Goal: Task Accomplishment & Management: Use online tool/utility

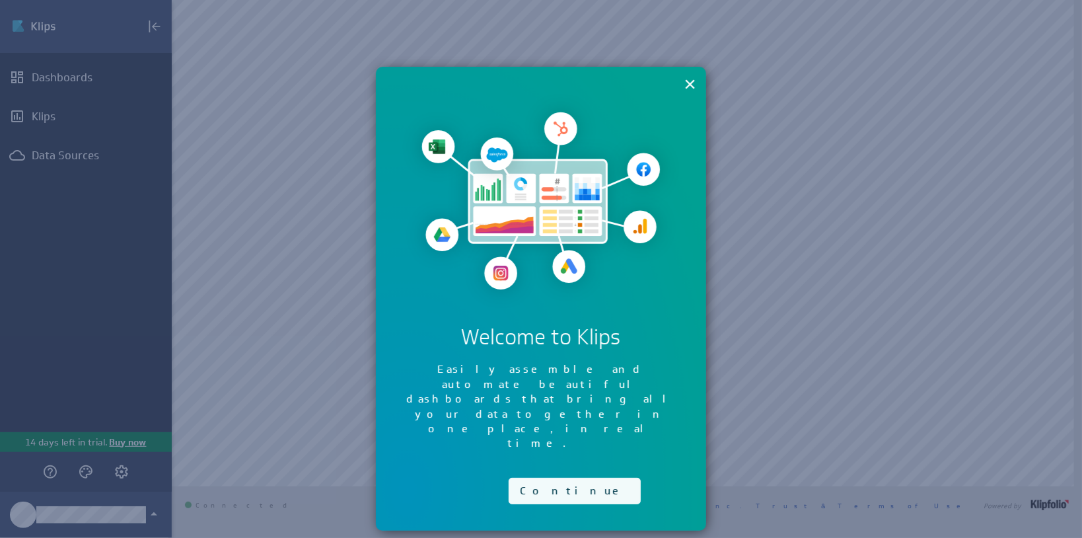
click at [540, 477] on button "Continue" at bounding box center [574, 490] width 132 height 26
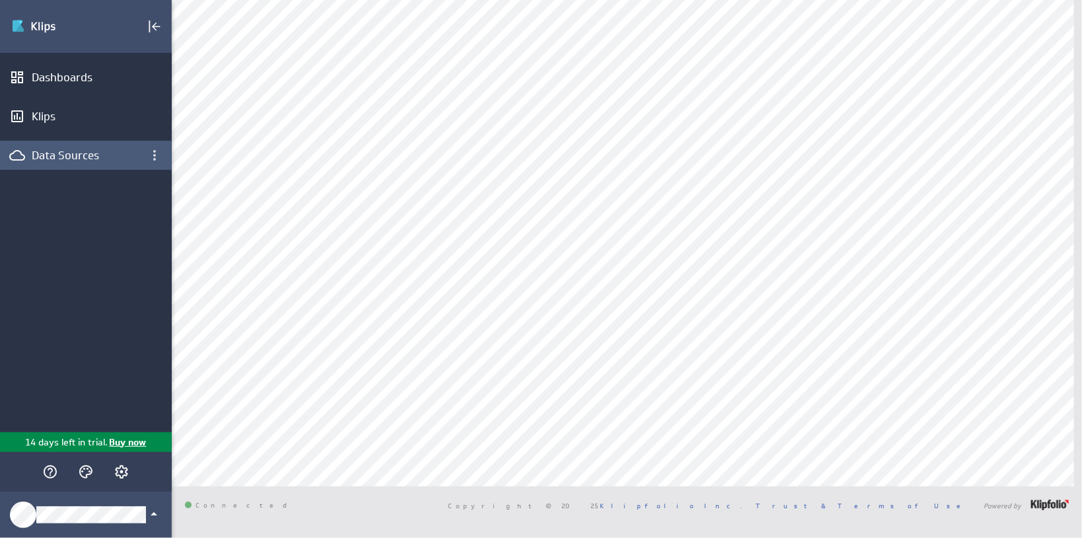
click at [76, 149] on div "Data Sources" at bounding box center [86, 155] width 108 height 15
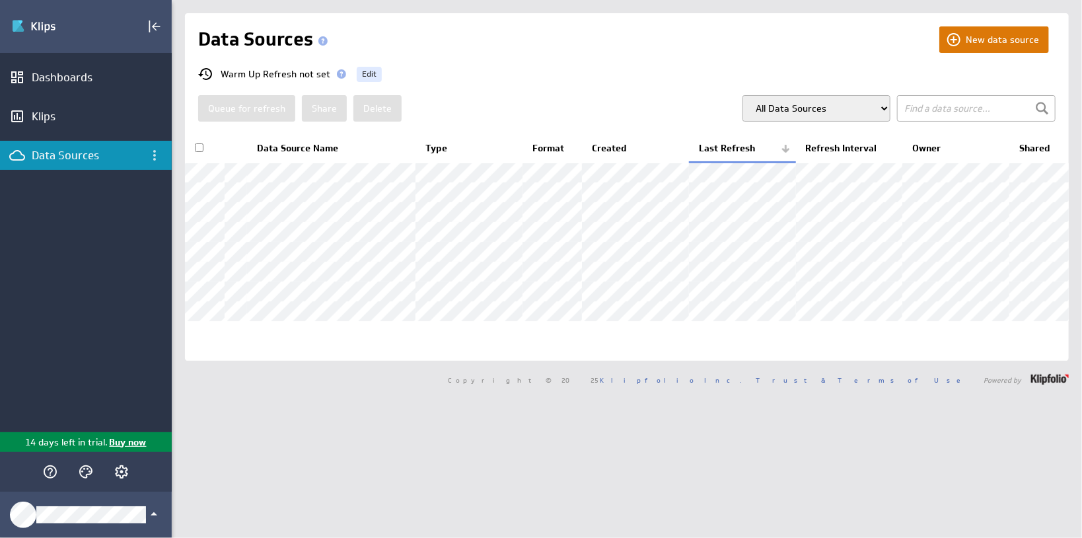
click at [994, 42] on button "New data source" at bounding box center [994, 39] width 110 height 26
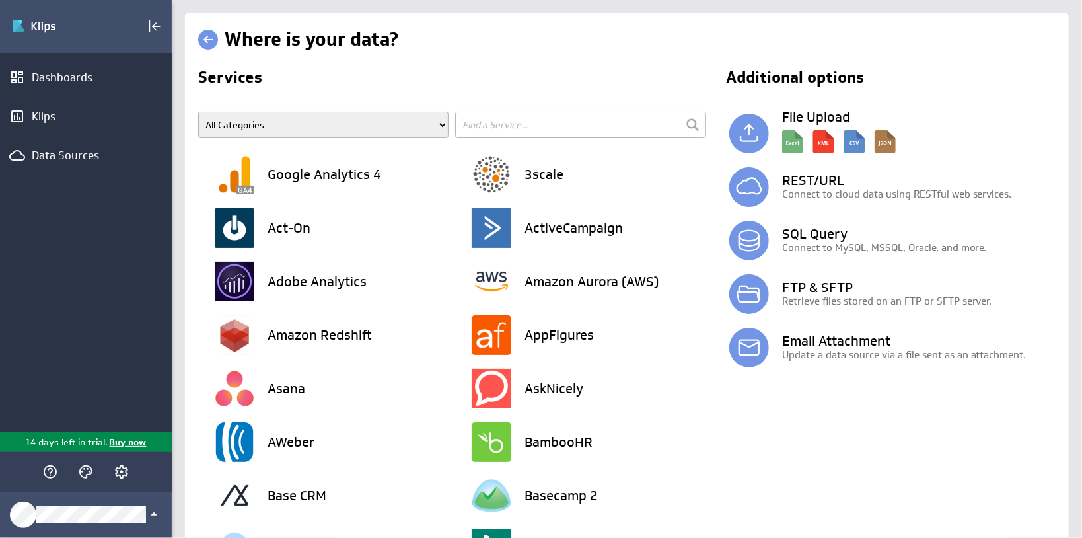
click at [536, 133] on input "text" at bounding box center [580, 125] width 250 height 26
type input "sa"
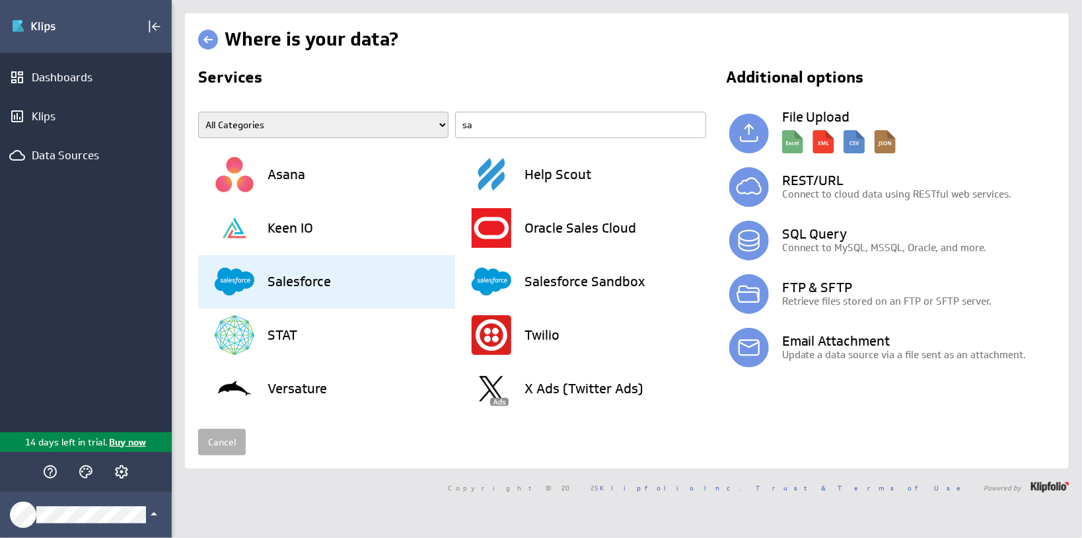
click at [289, 284] on h3 "Salesforce" at bounding box center [298, 281] width 63 height 13
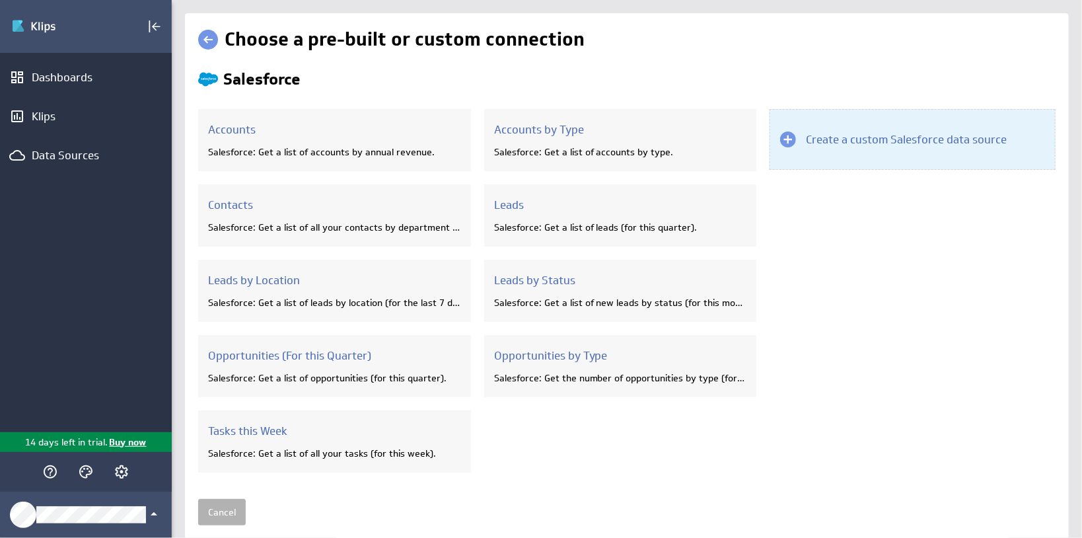
click at [868, 148] on div "Create a custom Salesforce data source" at bounding box center [912, 139] width 286 height 61
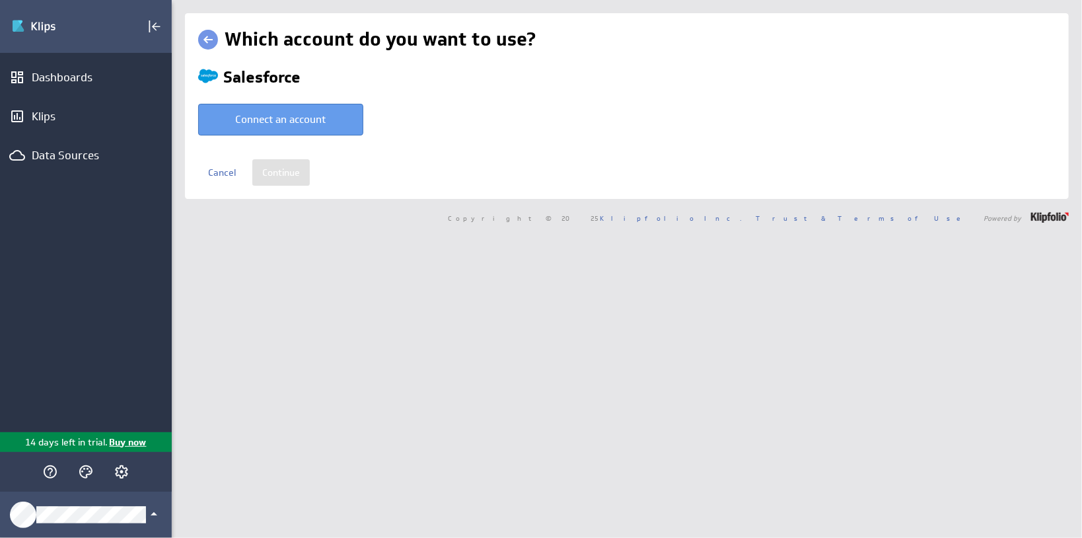
click at [269, 130] on button "Connect an account" at bounding box center [280, 120] width 165 height 32
type input "Tony @ Salesforce created Oct 03, 2025 at 2:26 PM EDT"
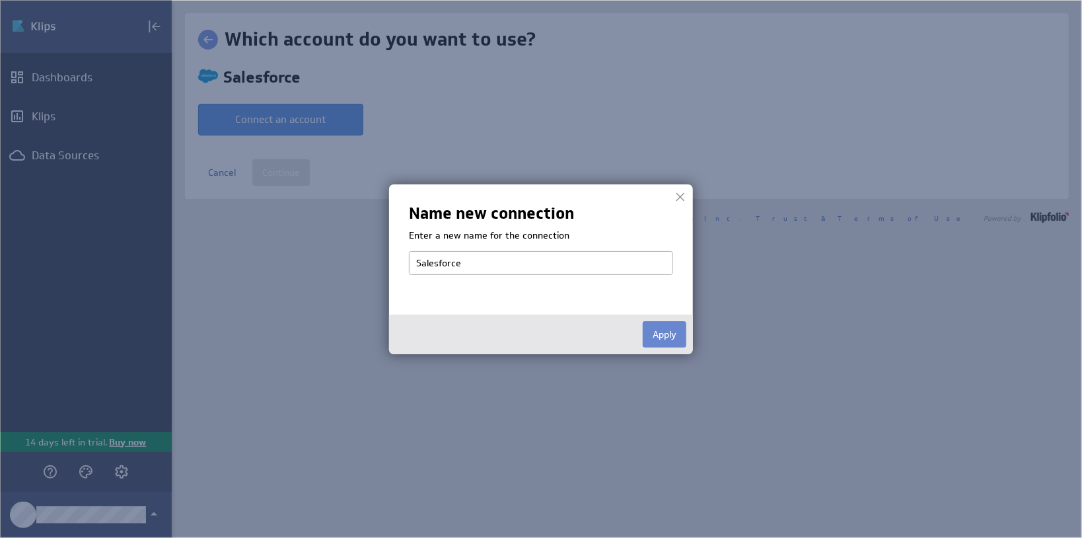
type input "Salesforce"
click at [669, 333] on button "Apply" at bounding box center [664, 334] width 44 height 26
select select "cc7289cb3fd5e739df251110a26e1f72"
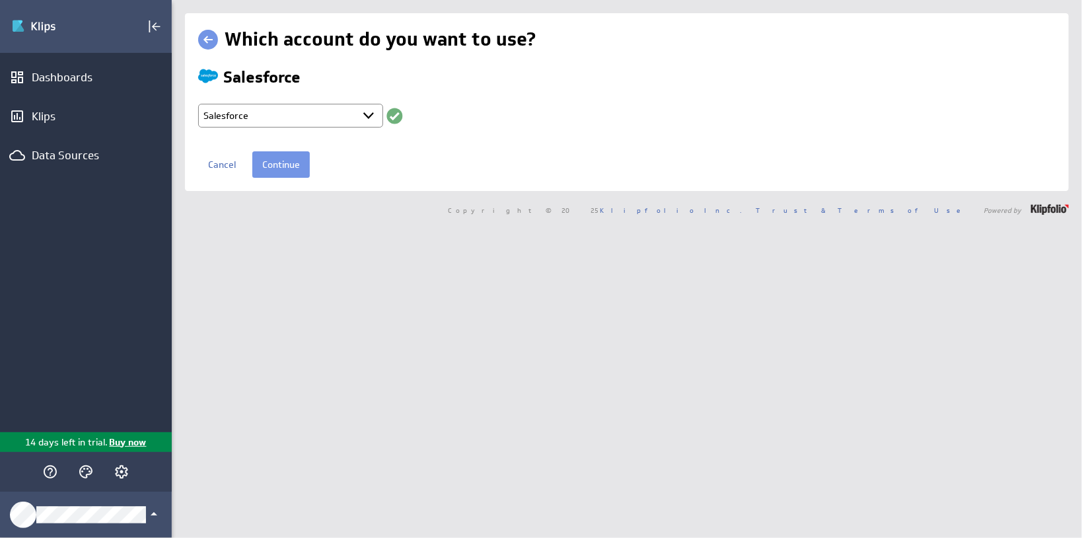
click at [495, 389] on div "Which account do you want to use? Salesforce Select account Salesforce + Connec…" at bounding box center [627, 269] width 910 height 538
click at [295, 166] on input "Continue" at bounding box center [280, 164] width 57 height 26
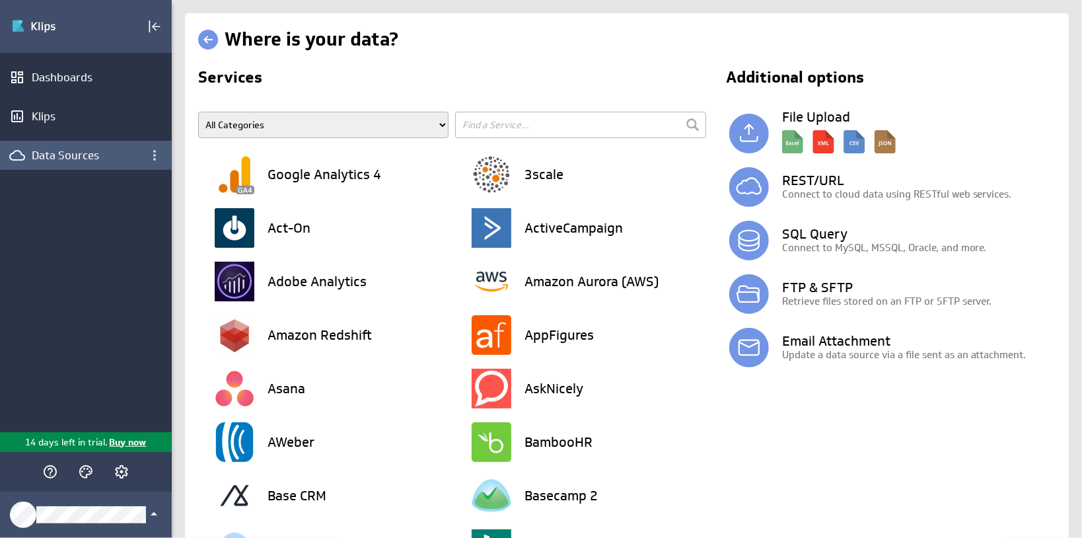
click at [65, 151] on div "Data Sources" at bounding box center [86, 155] width 108 height 15
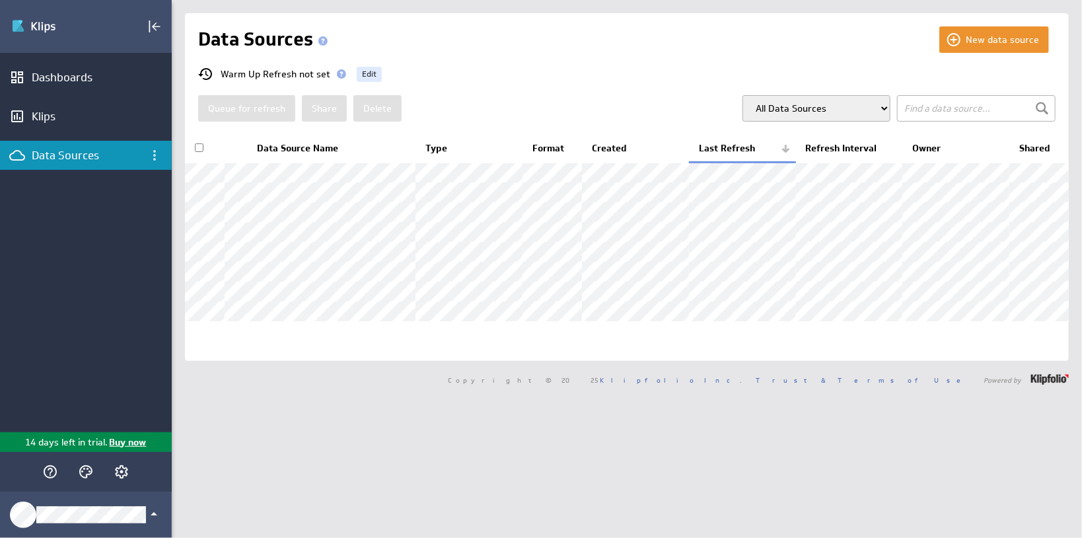
click at [73, 156] on div "Data Sources" at bounding box center [86, 155] width 108 height 15
click at [69, 86] on div "Dashboards" at bounding box center [86, 77] width 172 height 29
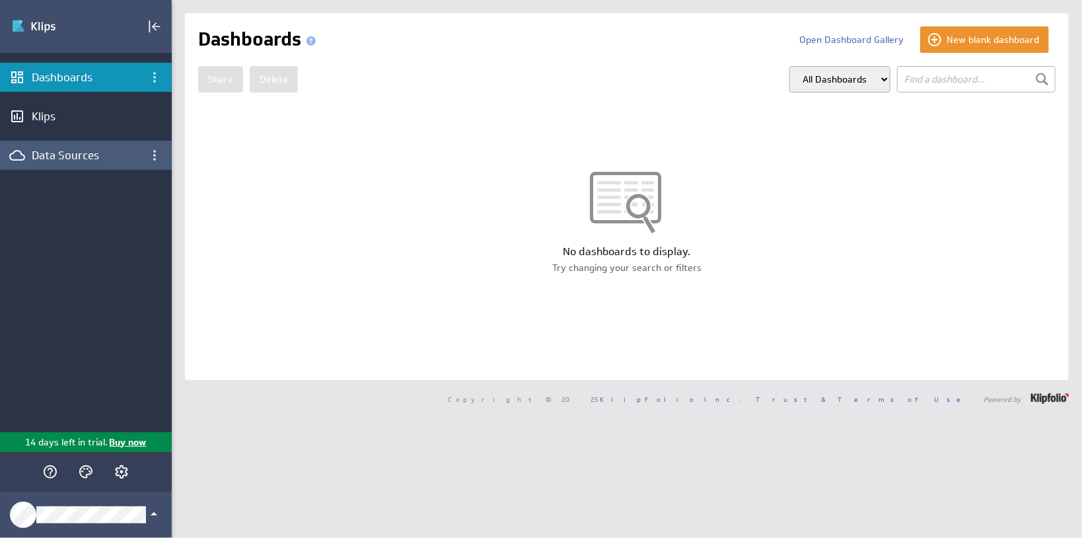
click at [63, 151] on div "Data Sources" at bounding box center [86, 155] width 108 height 15
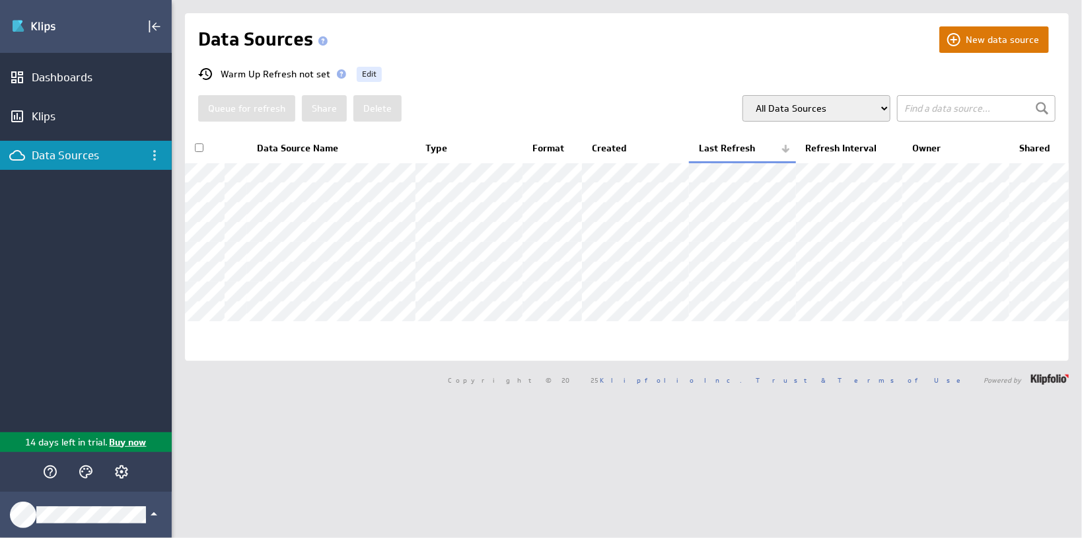
click at [1000, 41] on button "New data source" at bounding box center [994, 39] width 110 height 26
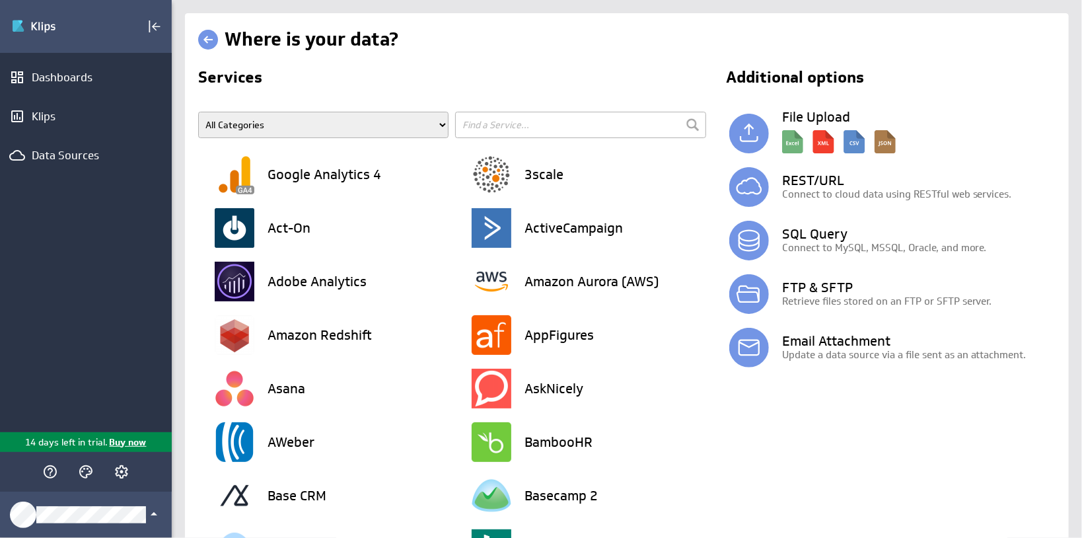
click at [529, 122] on input "text" at bounding box center [580, 125] width 250 height 26
type input "google"
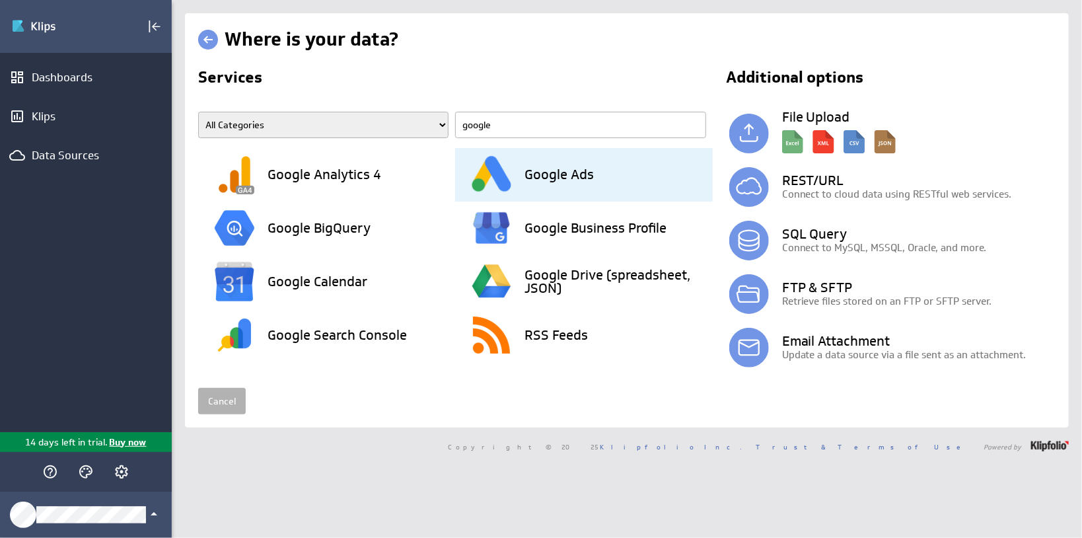
click at [542, 180] on h3 "Google Ads" at bounding box center [558, 174] width 69 height 13
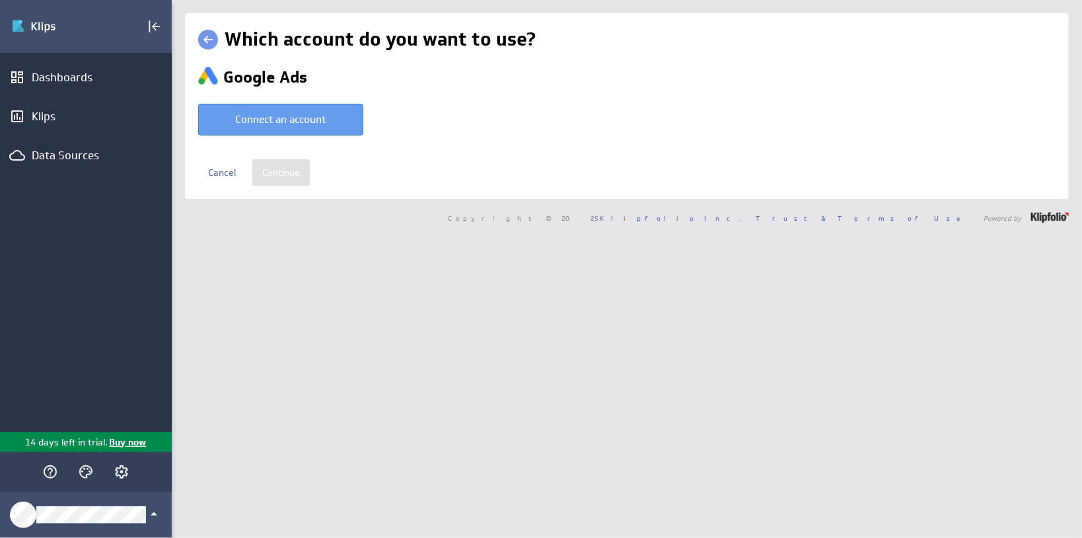
click at [322, 127] on button "Connect an account" at bounding box center [280, 120] width 165 height 32
type input "Tony @ Google created Oct 03, 2025 at 2:29 PM EDT"
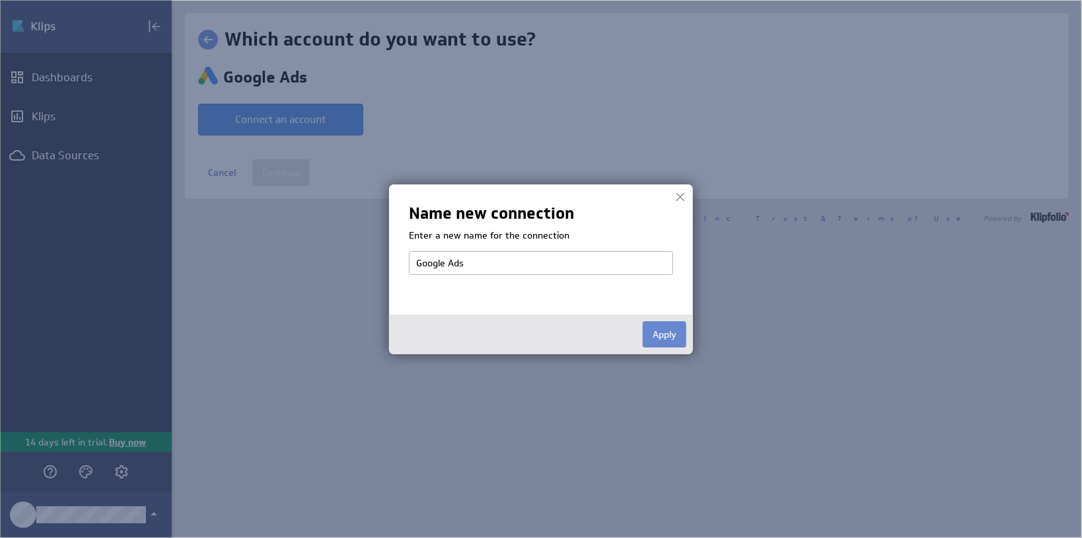
type input "Google Ads"
click at [658, 335] on button "Apply" at bounding box center [664, 334] width 44 height 26
select select "0a623bf92f412e89af7e77c42d9c5a1d"
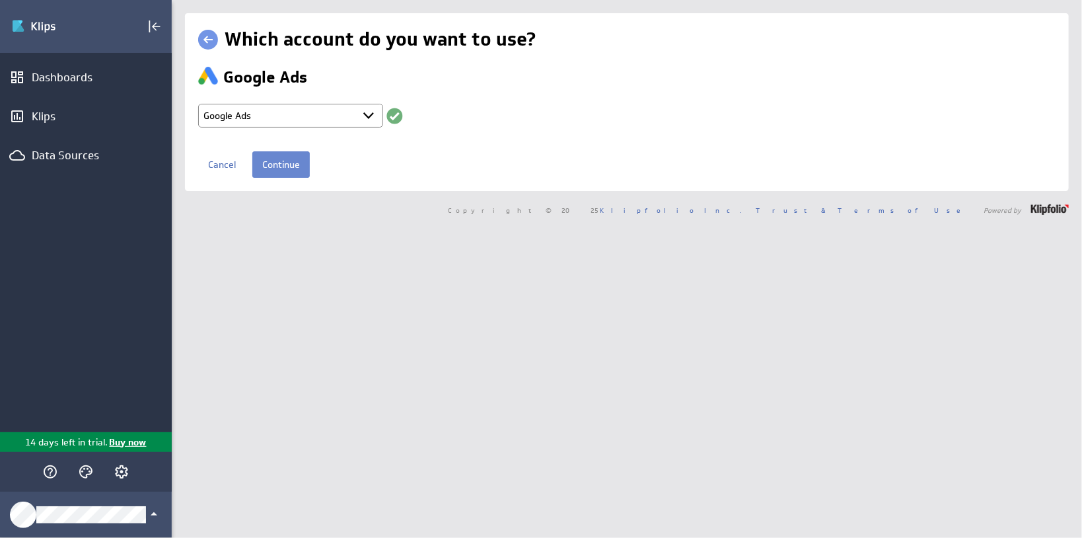
click at [277, 166] on input "Continue" at bounding box center [280, 164] width 57 height 26
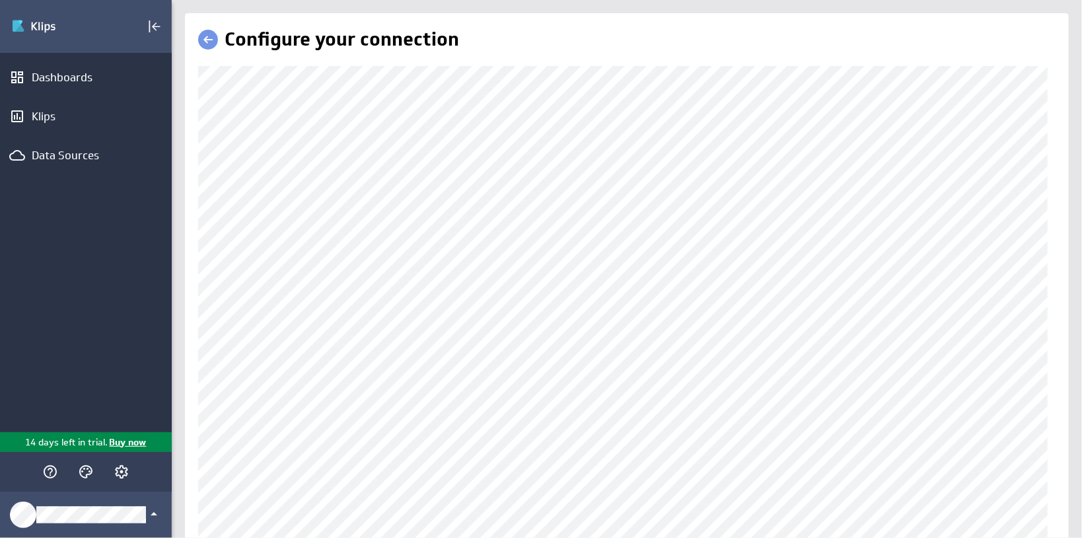
scroll to position [133, 0]
click at [207, 40] on link at bounding box center [208, 40] width 20 height 20
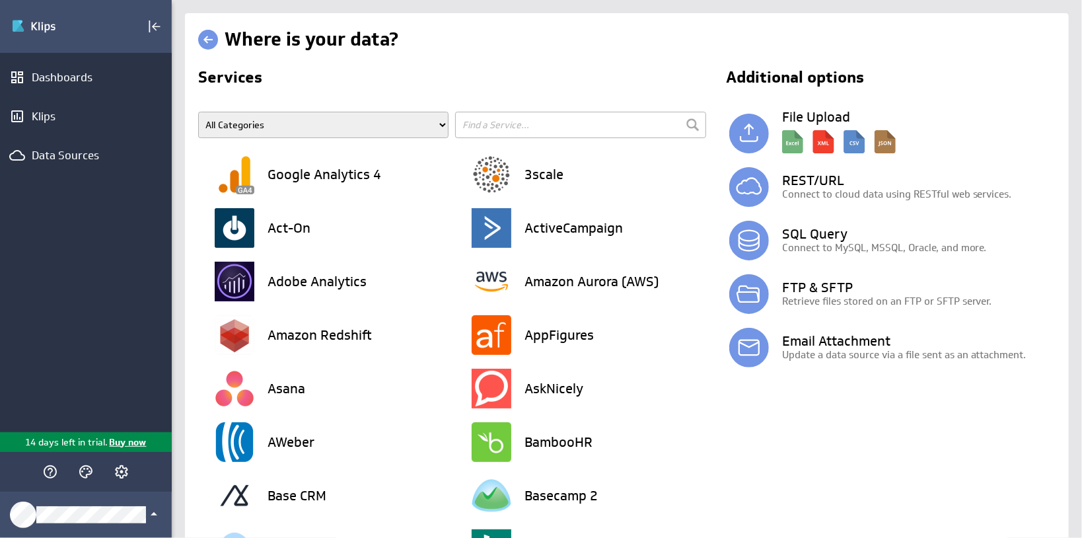
click at [206, 47] on link at bounding box center [208, 40] width 20 height 20
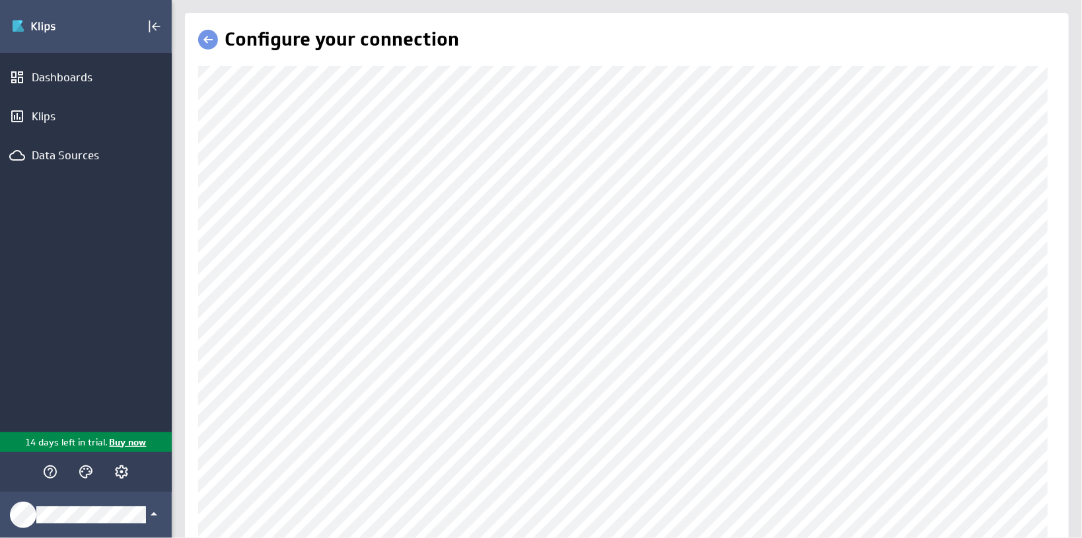
click at [206, 45] on link at bounding box center [208, 40] width 20 height 20
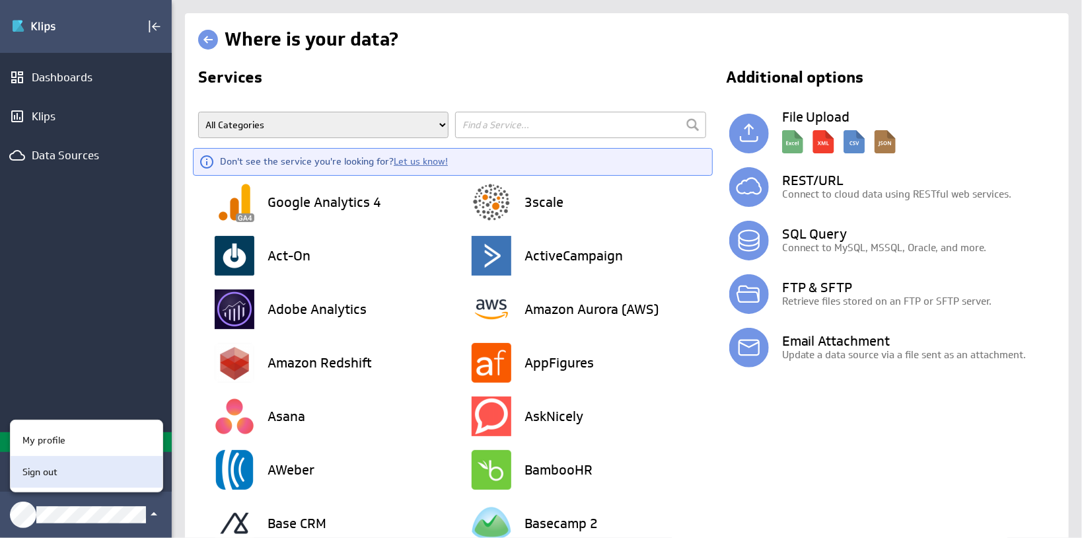
click at [58, 469] on div "Sign out" at bounding box center [84, 472] width 135 height 14
